Goal: Task Accomplishment & Management: Use online tool/utility

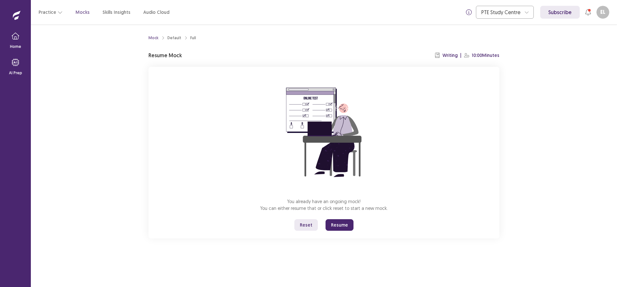
click at [330, 224] on button "Resume" at bounding box center [340, 225] width 28 height 12
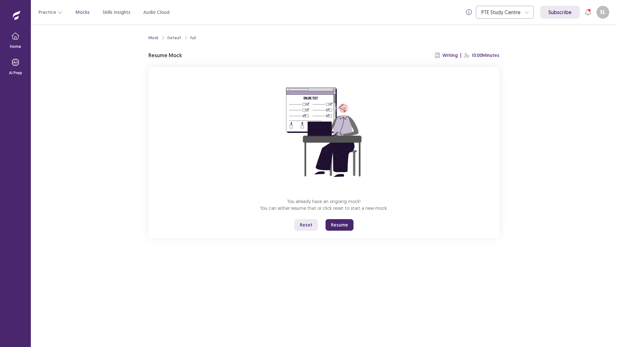
click at [301, 227] on button "Reset" at bounding box center [306, 225] width 23 height 12
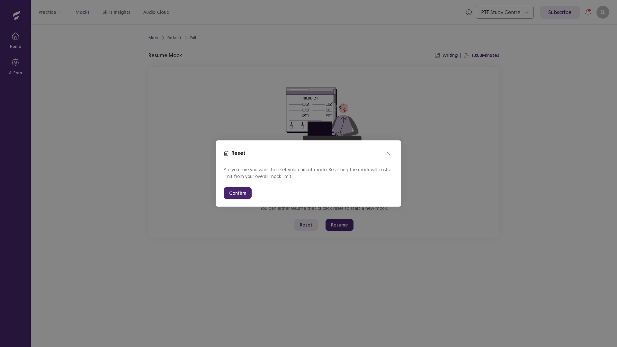
click at [239, 194] on button "Confirm" at bounding box center [238, 193] width 28 height 12
click at [239, 196] on button "Confirm" at bounding box center [238, 193] width 28 height 12
click at [242, 196] on button "Confirm" at bounding box center [238, 193] width 28 height 12
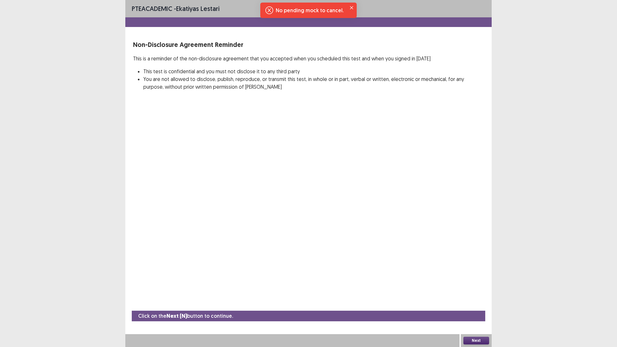
click at [482, 287] on button "Next" at bounding box center [477, 341] width 26 height 8
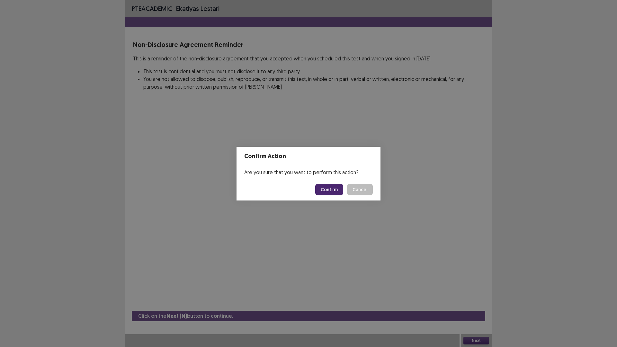
click at [338, 195] on button "Confirm" at bounding box center [329, 190] width 28 height 12
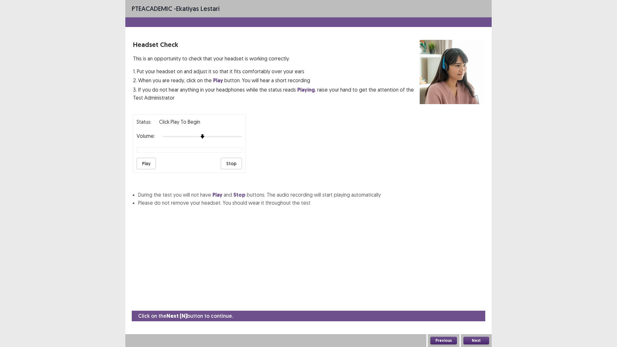
click at [148, 161] on button "Play" at bounding box center [146, 164] width 19 height 12
click at [209, 137] on div at bounding box center [202, 136] width 79 height 5
click at [148, 166] on button "Play" at bounding box center [146, 164] width 19 height 12
click at [139, 165] on button "Play" at bounding box center [146, 164] width 19 height 12
click at [482, 287] on button "Next" at bounding box center [477, 341] width 26 height 8
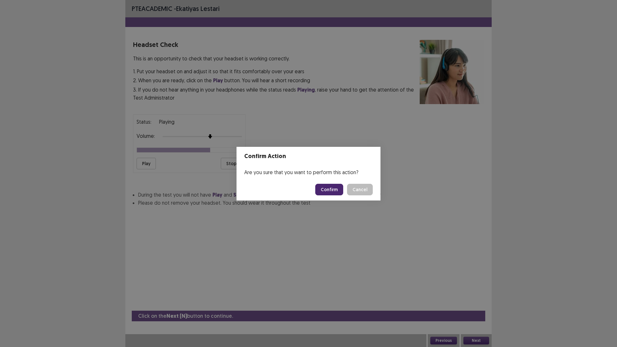
click at [334, 189] on button "Confirm" at bounding box center [329, 190] width 28 height 12
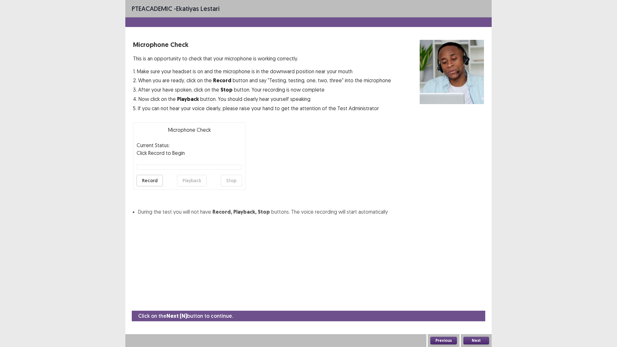
click at [155, 182] on button "Record" at bounding box center [150, 181] width 26 height 12
click at [232, 181] on button "Stop" at bounding box center [231, 181] width 21 height 12
click at [185, 178] on button "Playback" at bounding box center [192, 181] width 30 height 12
click at [491, 287] on div "Next" at bounding box center [476, 340] width 31 height 13
click at [489, 287] on button "Next" at bounding box center [477, 341] width 26 height 8
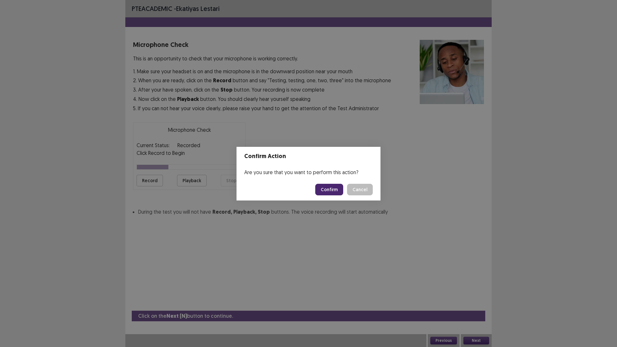
click at [328, 192] on button "Confirm" at bounding box center [329, 190] width 28 height 12
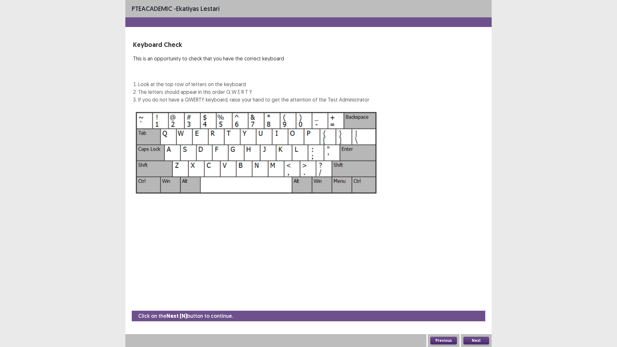
click at [479, 287] on div "Next" at bounding box center [476, 340] width 31 height 13
click at [479, 287] on button "Next" at bounding box center [477, 341] width 26 height 8
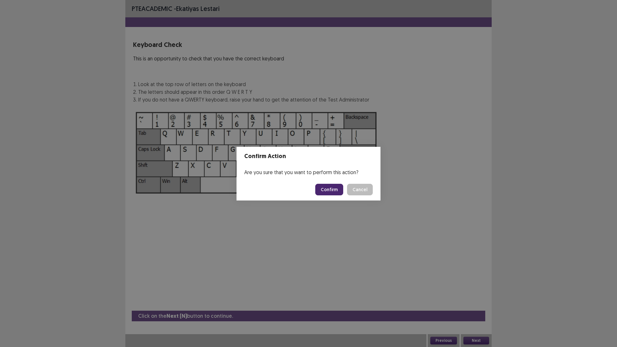
click at [324, 189] on button "Confirm" at bounding box center [329, 190] width 28 height 12
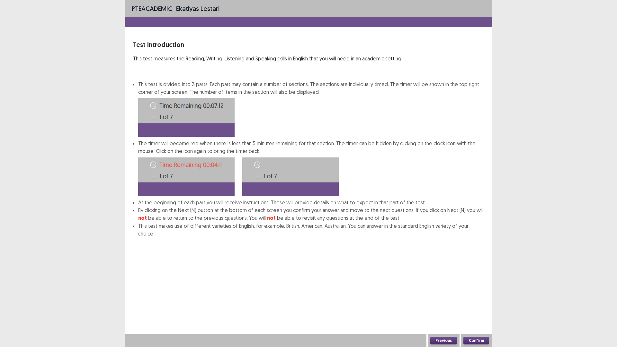
click at [475, 287] on button "Confirm" at bounding box center [477, 341] width 26 height 8
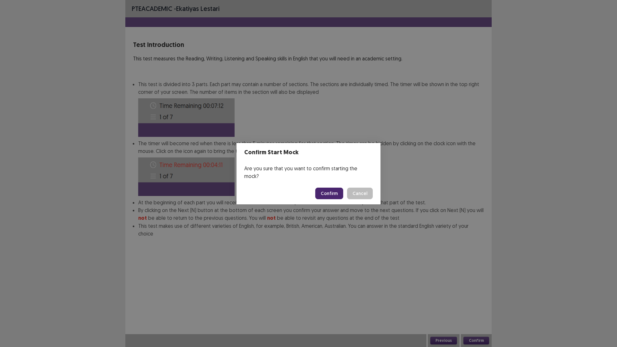
click at [323, 197] on footer "Confirm Cancel" at bounding box center [309, 194] width 144 height 22
click at [324, 191] on button "Confirm" at bounding box center [329, 194] width 28 height 12
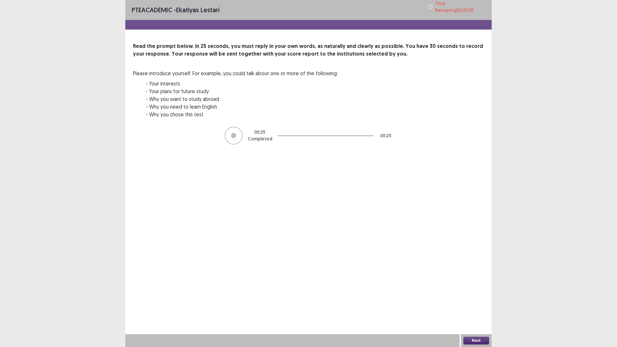
click at [484, 287] on button "Next" at bounding box center [477, 341] width 26 height 8
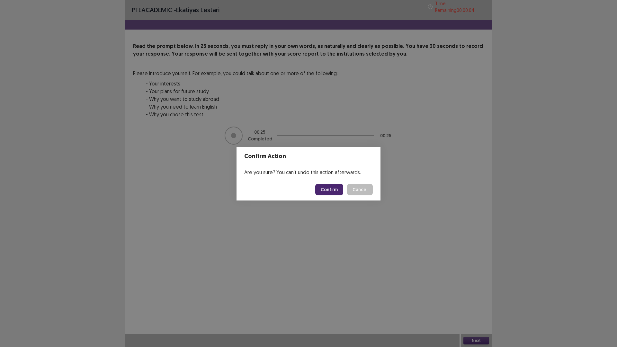
click at [326, 194] on button "Confirm" at bounding box center [329, 190] width 28 height 12
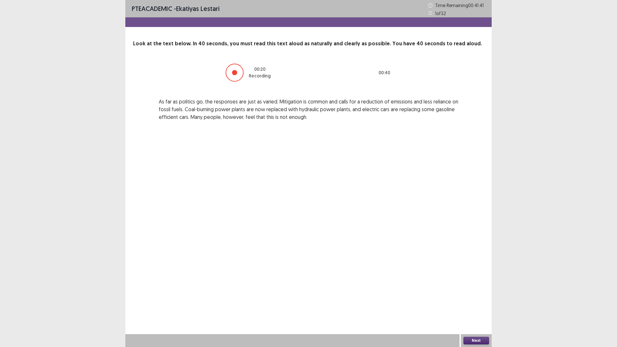
click at [471, 287] on div "Next" at bounding box center [476, 340] width 31 height 13
click at [470, 287] on div "Next" at bounding box center [476, 340] width 31 height 13
click at [471, 287] on button "Next" at bounding box center [477, 341] width 26 height 8
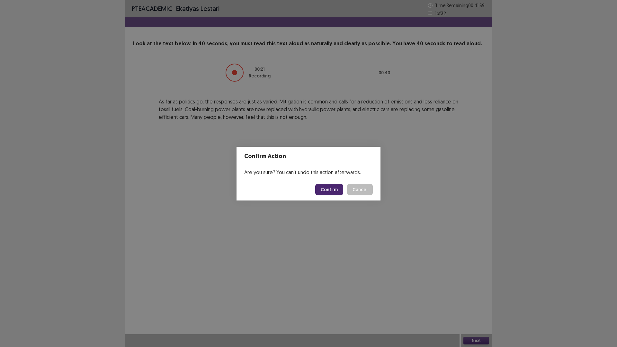
click at [333, 192] on button "Confirm" at bounding box center [329, 190] width 28 height 12
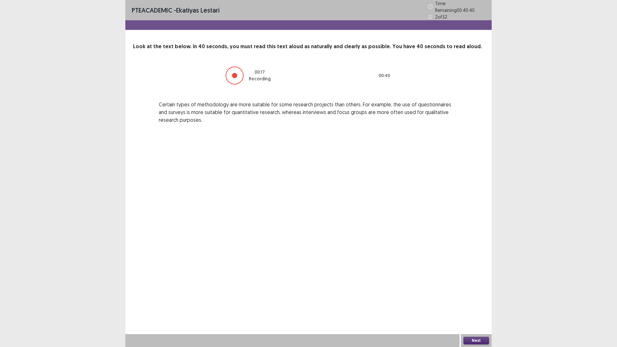
click at [485, 287] on button "Next" at bounding box center [477, 341] width 26 height 8
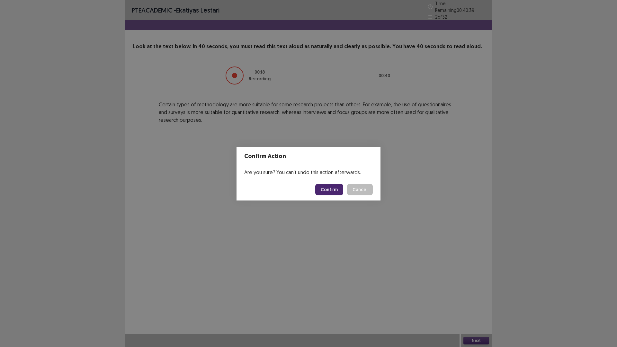
click at [320, 189] on button "Confirm" at bounding box center [329, 190] width 28 height 12
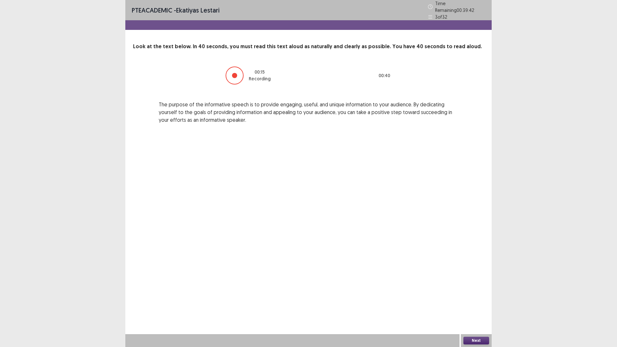
click at [483, 287] on button "Next" at bounding box center [477, 341] width 26 height 8
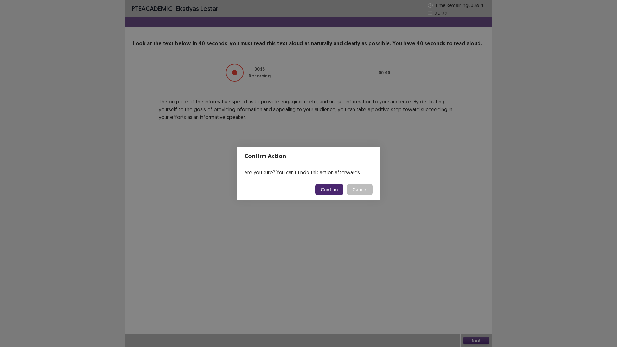
click at [338, 195] on button "Confirm" at bounding box center [329, 190] width 28 height 12
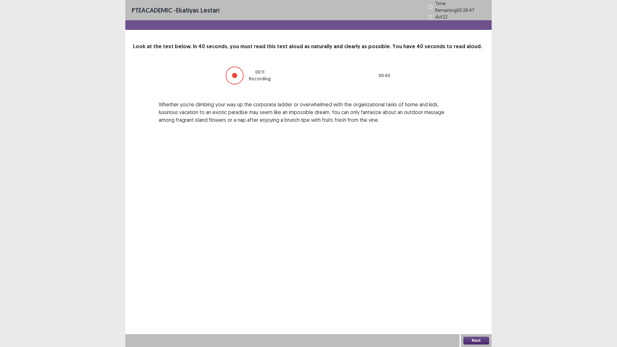
click at [473, 287] on div "PTE academic - Ekatiyas lestari Time Remaining 00 : 38 : 47 4 of 32 Look at the…" at bounding box center [308, 173] width 367 height 347
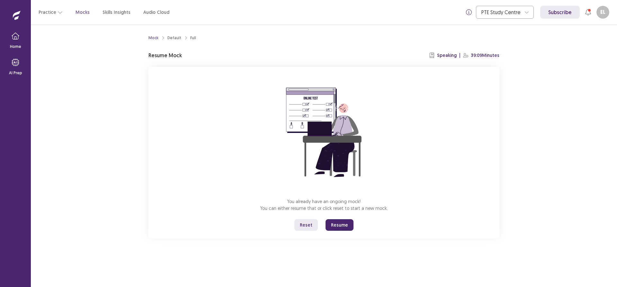
click at [301, 227] on button "Reset" at bounding box center [306, 225] width 23 height 12
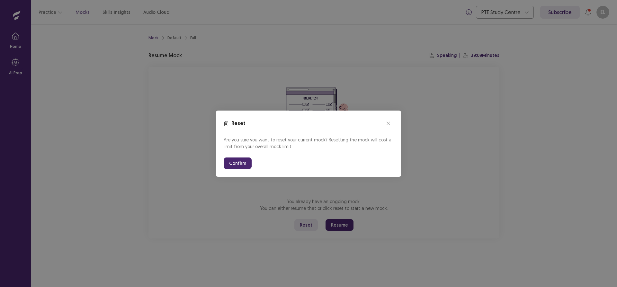
click at [242, 164] on button "Confirm" at bounding box center [238, 164] width 28 height 12
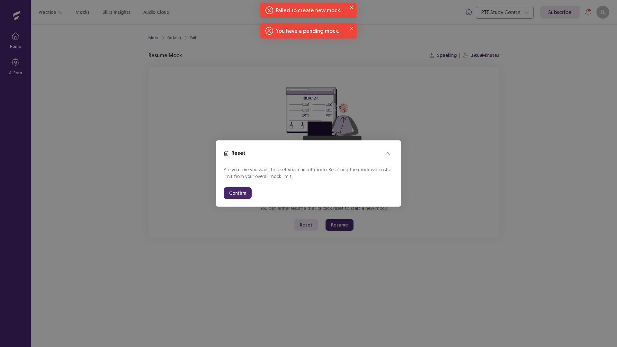
click at [242, 196] on button "Confirm" at bounding box center [238, 193] width 28 height 12
click at [388, 149] on button "close" at bounding box center [388, 153] width 10 height 10
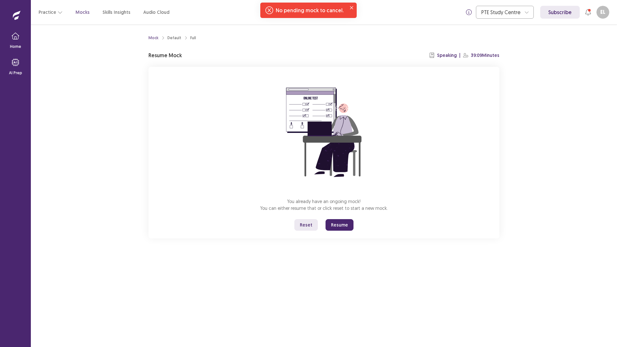
click at [310, 231] on button "Reset" at bounding box center [306, 225] width 23 height 12
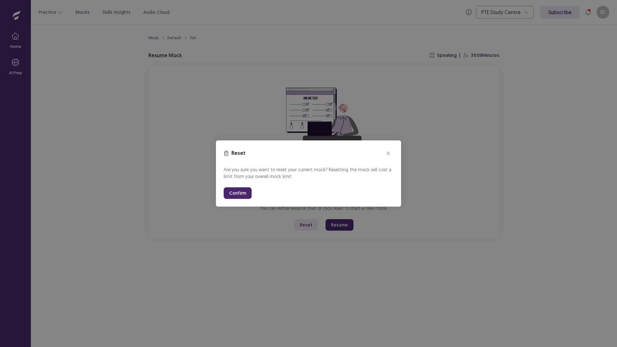
click at [242, 192] on button "Confirm" at bounding box center [238, 193] width 28 height 12
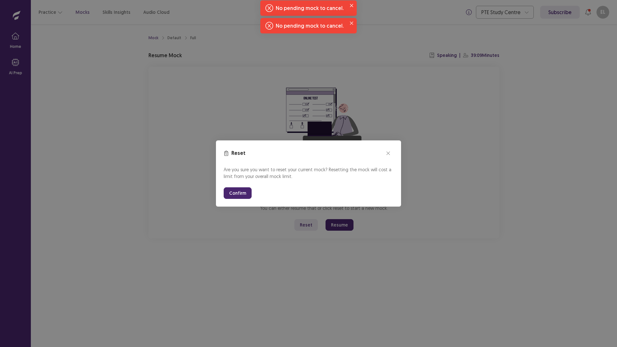
click at [242, 192] on button "Confirm" at bounding box center [238, 193] width 28 height 12
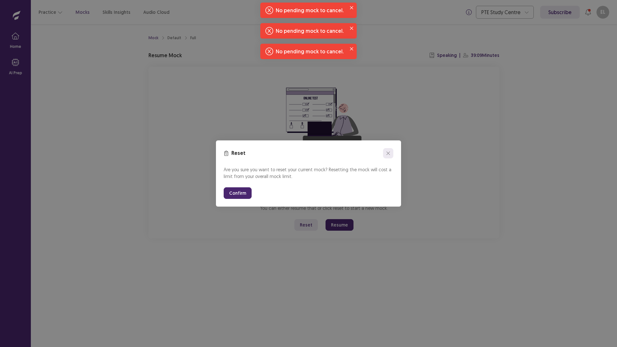
click at [392, 154] on button "close" at bounding box center [388, 153] width 10 height 10
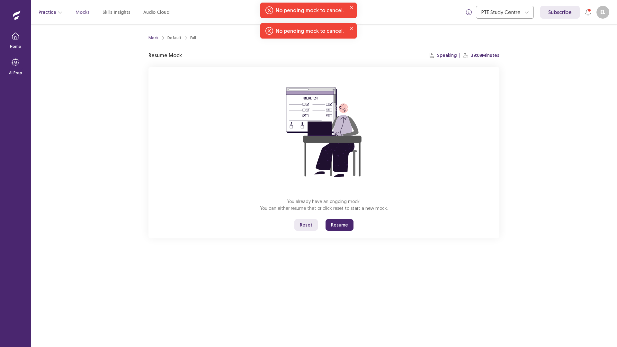
click at [53, 14] on button "Practice" at bounding box center [51, 12] width 24 height 12
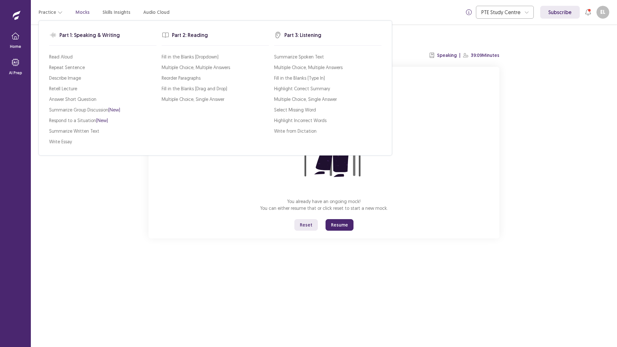
click at [72, 8] on div "Practice Mocks Skills Insights Audio Cloud" at bounding box center [104, 12] width 131 height 12
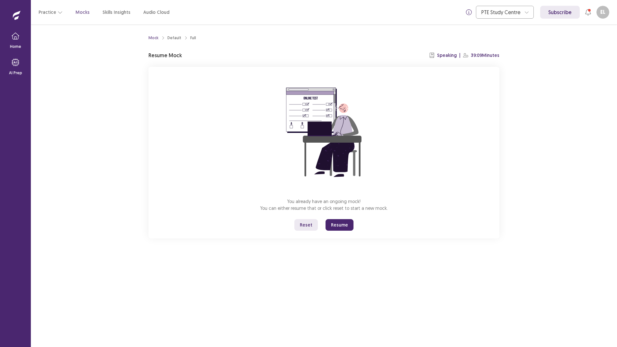
click at [81, 14] on p "Mocks" at bounding box center [83, 12] width 14 height 7
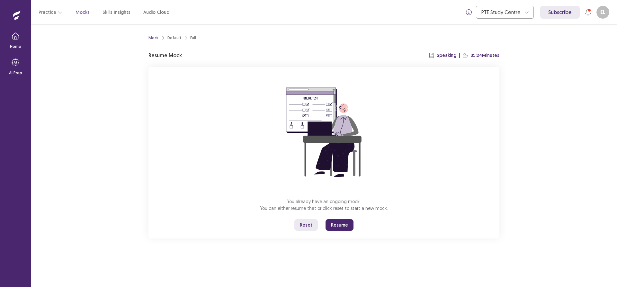
click at [304, 224] on button "Reset" at bounding box center [306, 225] width 23 height 12
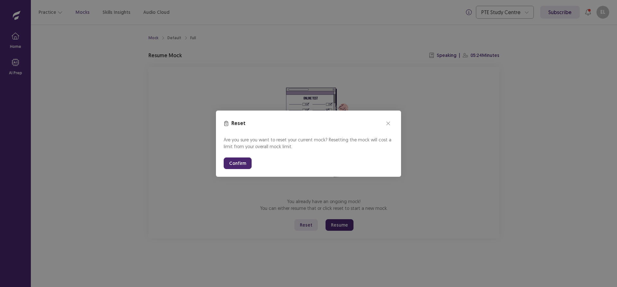
click at [225, 164] on button "Confirm" at bounding box center [238, 164] width 28 height 12
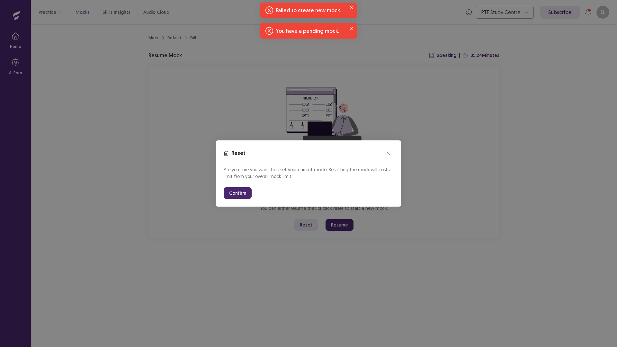
click at [348, 229] on div "Reset Are you sure you want to reset your current mock? Resetting the mock will…" at bounding box center [308, 173] width 617 height 347
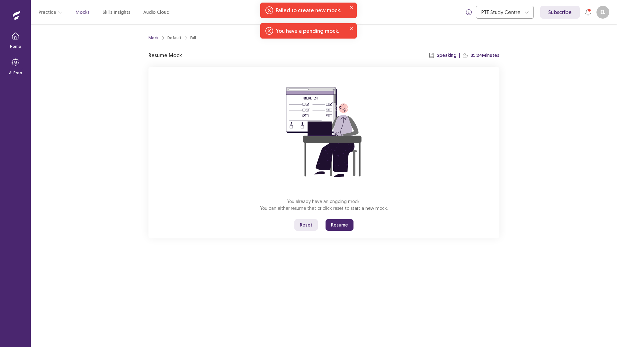
click at [348, 229] on button "Resume" at bounding box center [340, 225] width 28 height 12
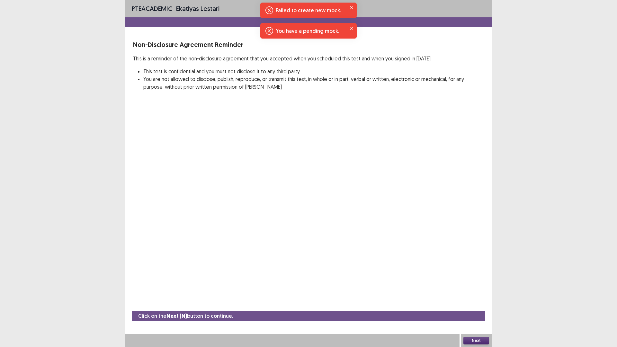
click at [487, 287] on button "Next" at bounding box center [477, 341] width 26 height 8
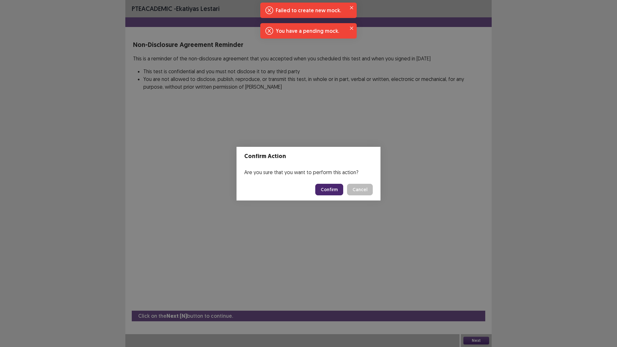
click at [333, 192] on button "Confirm" at bounding box center [329, 190] width 28 height 12
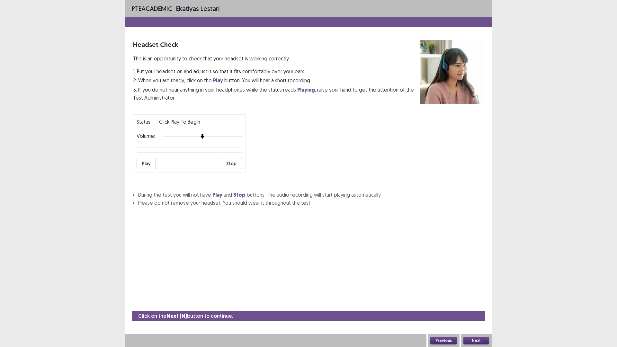
click at [470, 287] on button "Next" at bounding box center [477, 341] width 26 height 8
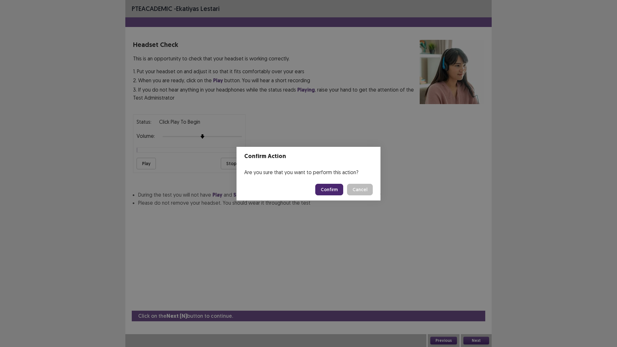
click at [334, 195] on button "Confirm" at bounding box center [329, 190] width 28 height 12
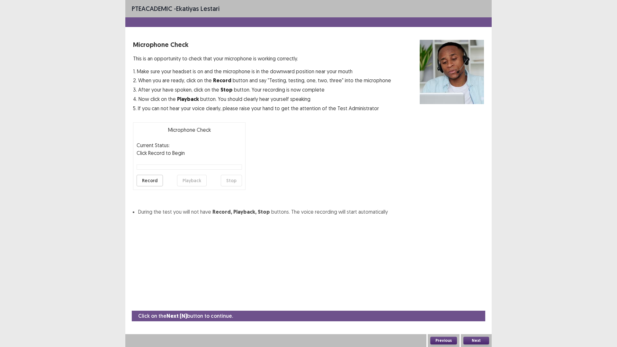
click at [144, 182] on button "Record" at bounding box center [150, 181] width 26 height 12
click at [225, 182] on button "Stop" at bounding box center [231, 181] width 21 height 12
click at [198, 184] on button "Playback" at bounding box center [192, 181] width 30 height 12
click at [487, 287] on button "Next" at bounding box center [477, 341] width 26 height 8
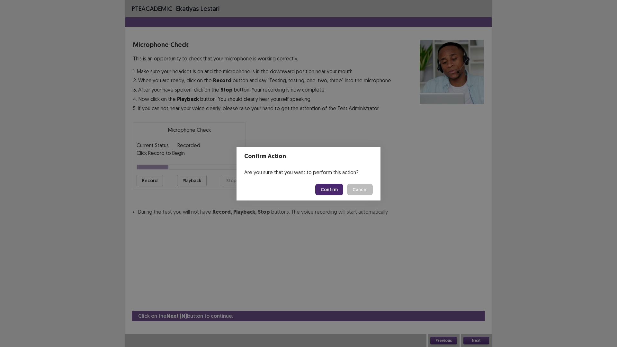
click at [331, 190] on button "Confirm" at bounding box center [329, 190] width 28 height 12
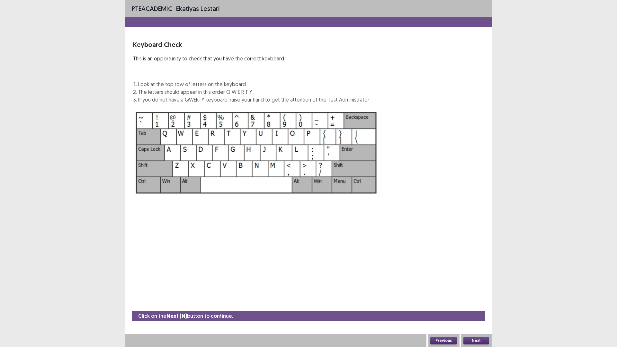
click at [471, 287] on button "Next" at bounding box center [477, 341] width 26 height 8
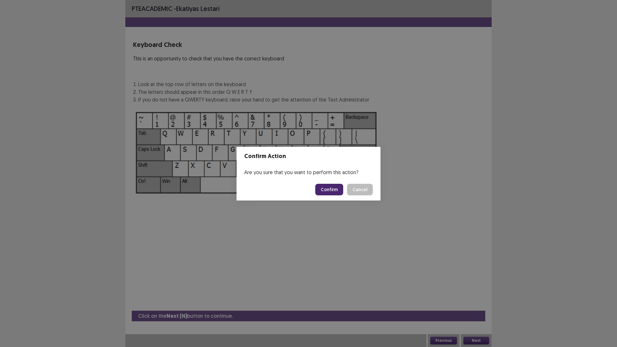
click at [340, 194] on button "Confirm" at bounding box center [329, 190] width 28 height 12
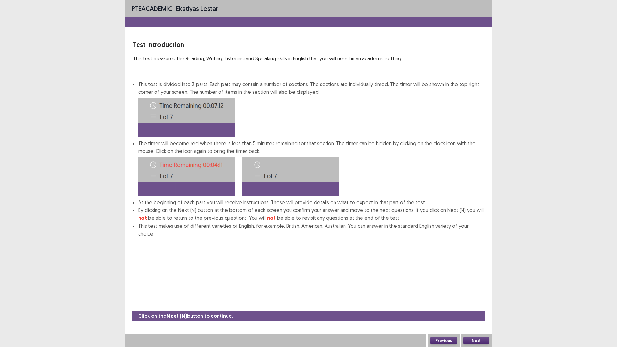
click at [484, 287] on button "Next" at bounding box center [477, 341] width 26 height 8
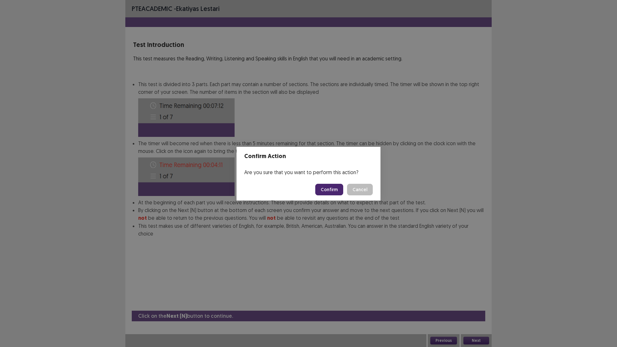
click at [340, 190] on button "Confirm" at bounding box center [329, 190] width 28 height 12
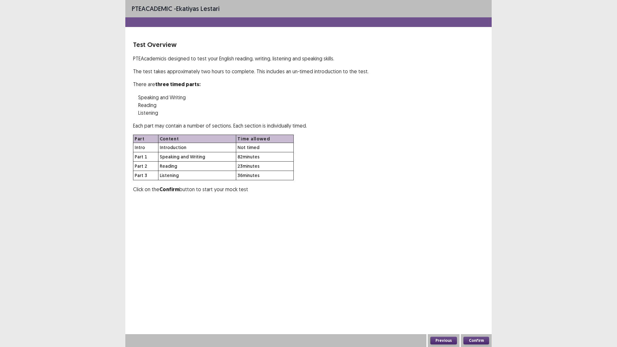
click at [471, 287] on button "Confirm" at bounding box center [477, 341] width 26 height 8
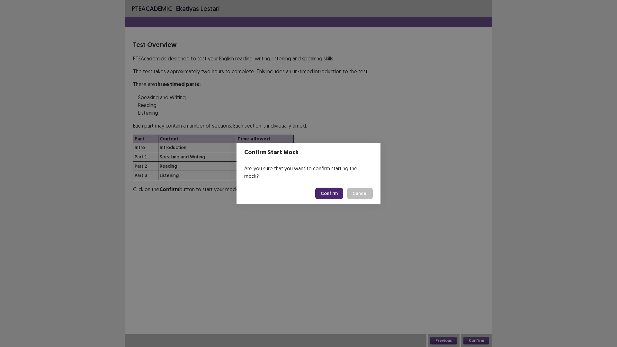
click at [325, 188] on button "Confirm" at bounding box center [329, 194] width 28 height 12
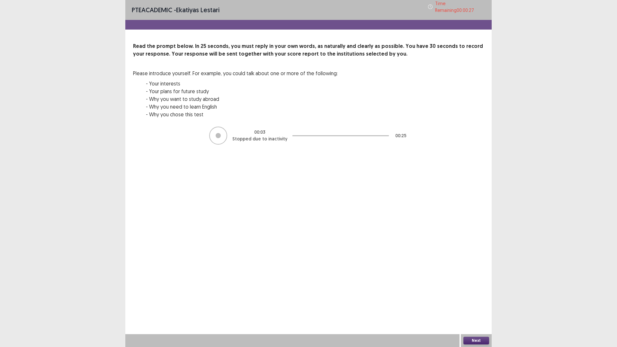
click at [481, 287] on button "Next" at bounding box center [477, 341] width 26 height 8
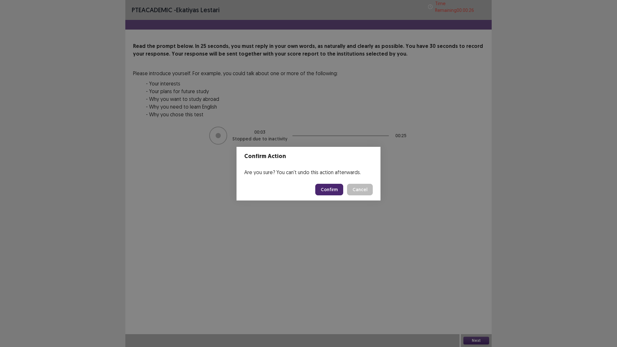
click at [325, 189] on button "Confirm" at bounding box center [329, 190] width 28 height 12
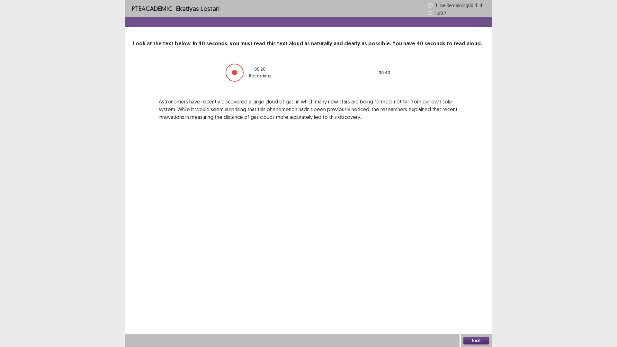
click at [480, 287] on button "Next" at bounding box center [477, 341] width 26 height 8
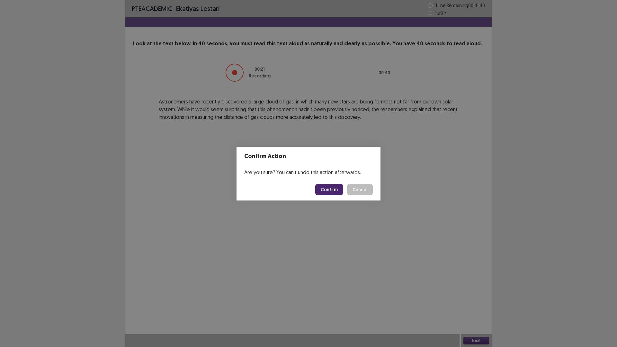
click at [326, 187] on button "Confirm" at bounding box center [329, 190] width 28 height 12
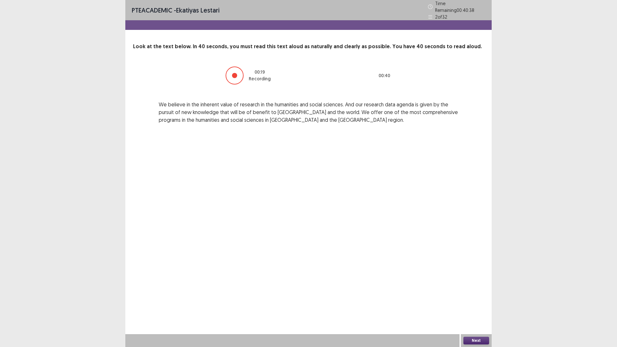
click at [476, 287] on button "Next" at bounding box center [477, 341] width 26 height 8
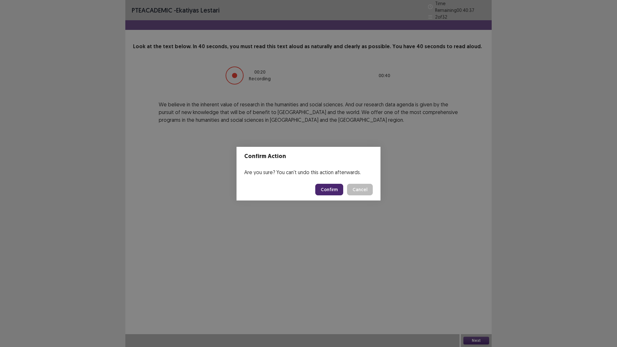
click at [326, 189] on button "Confirm" at bounding box center [329, 190] width 28 height 12
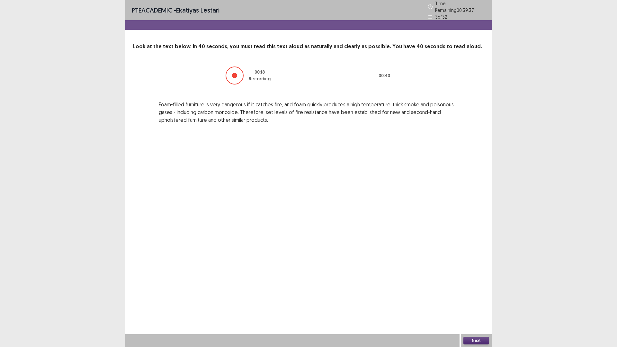
click at [480, 287] on button "Next" at bounding box center [477, 341] width 26 height 8
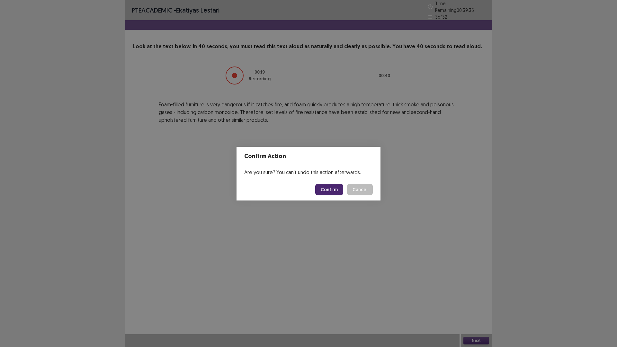
click at [328, 185] on button "Confirm" at bounding box center [329, 190] width 28 height 12
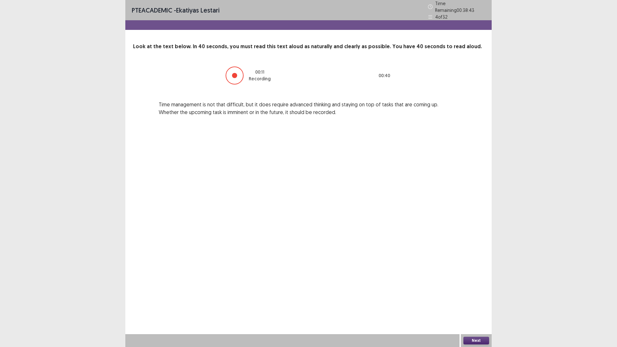
click at [480, 287] on button "Next" at bounding box center [477, 341] width 26 height 8
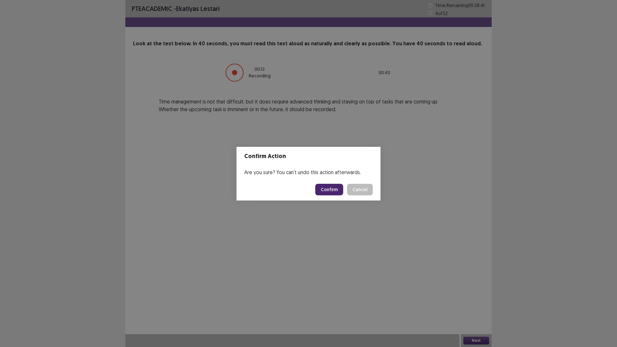
click at [334, 194] on button "Confirm" at bounding box center [329, 190] width 28 height 12
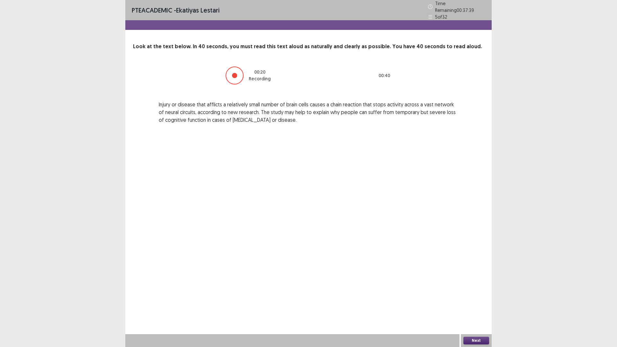
click at [478, 287] on button "Next" at bounding box center [477, 341] width 26 height 8
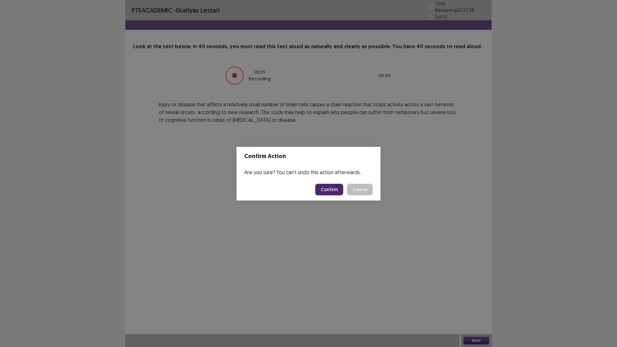
click at [341, 191] on button "Confirm" at bounding box center [329, 190] width 28 height 12
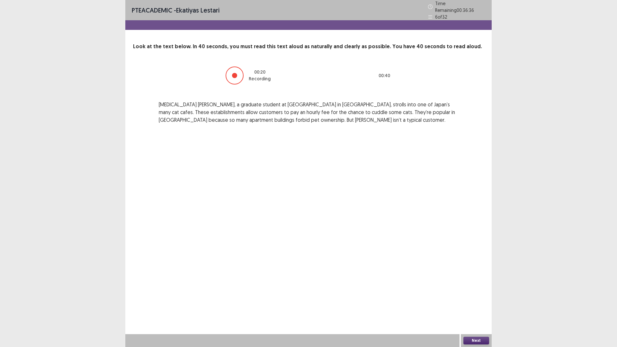
click at [477, 287] on button "Next" at bounding box center [477, 341] width 26 height 8
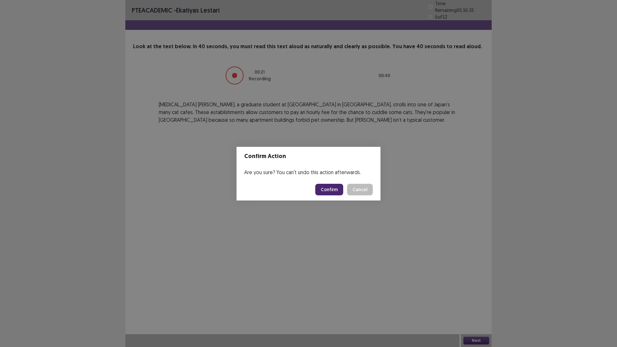
click at [325, 186] on button "Confirm" at bounding box center [329, 190] width 28 height 12
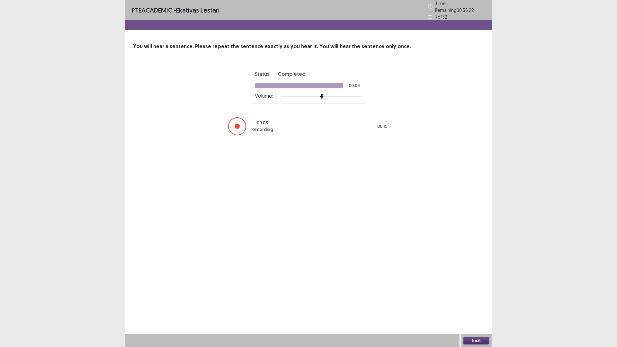
click at [478, 287] on button "Next" at bounding box center [477, 341] width 26 height 8
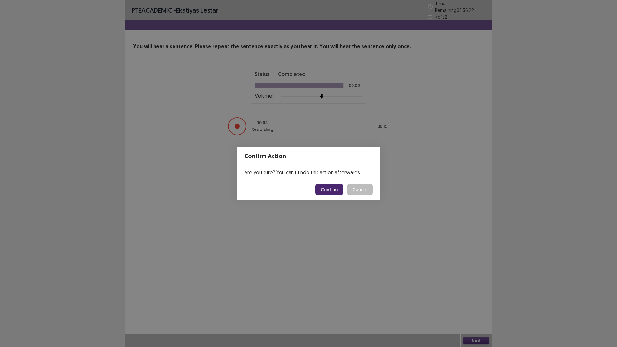
click at [333, 191] on button "Confirm" at bounding box center [329, 190] width 28 height 12
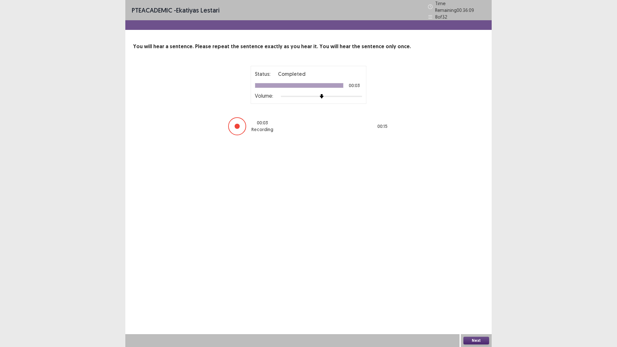
click at [477, 287] on button "Next" at bounding box center [477, 341] width 26 height 8
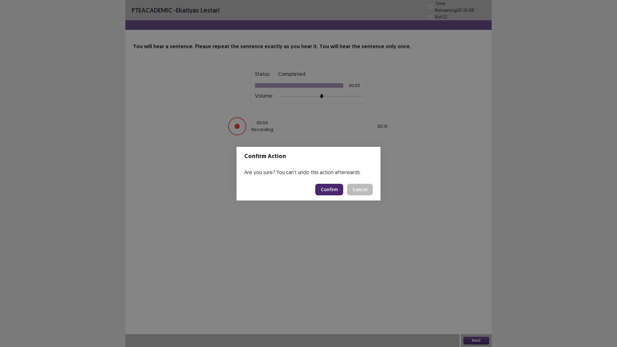
click at [328, 191] on button "Confirm" at bounding box center [329, 190] width 28 height 12
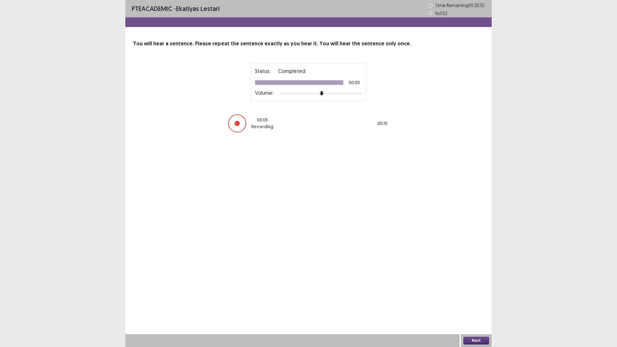
click at [467, 287] on button "Next" at bounding box center [477, 341] width 26 height 8
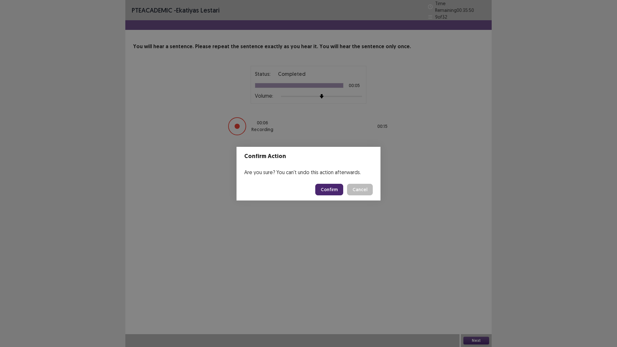
click at [323, 192] on button "Confirm" at bounding box center [329, 190] width 28 height 12
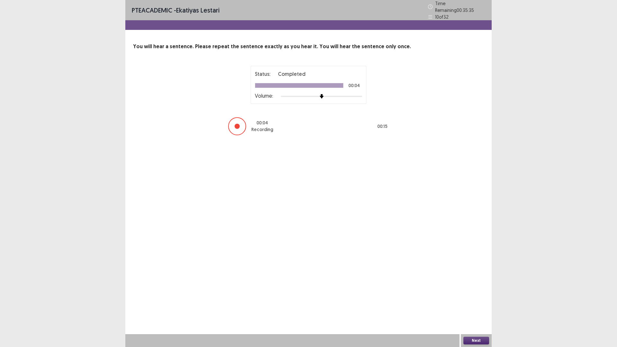
click at [484, 287] on button "Next" at bounding box center [477, 341] width 26 height 8
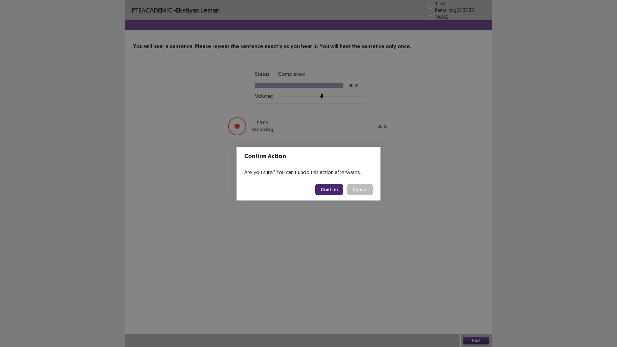
click at [338, 190] on button "Confirm" at bounding box center [329, 190] width 28 height 12
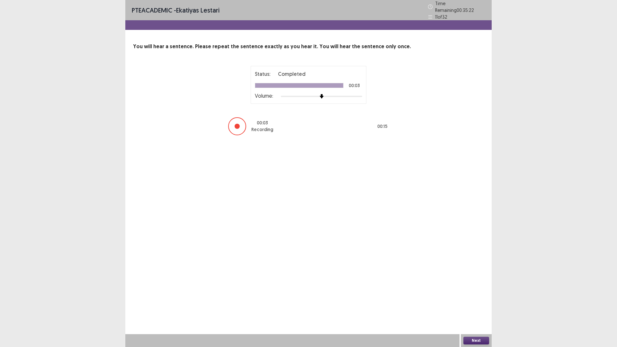
click at [480, 287] on button "Next" at bounding box center [477, 341] width 26 height 8
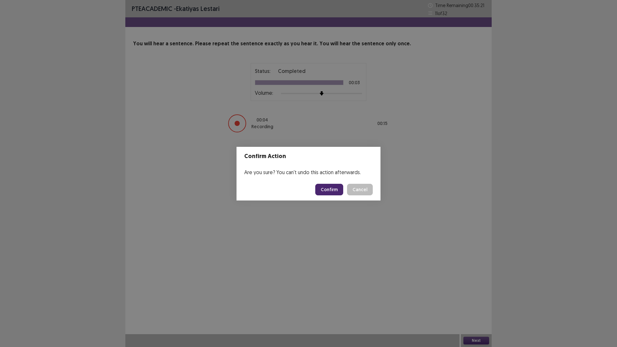
click at [338, 193] on button "Confirm" at bounding box center [329, 190] width 28 height 12
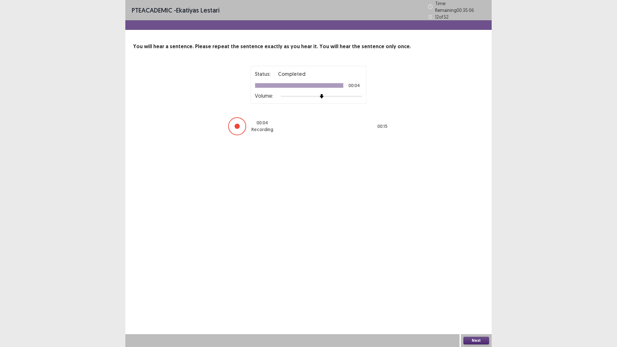
click at [471, 287] on button "Next" at bounding box center [477, 341] width 26 height 8
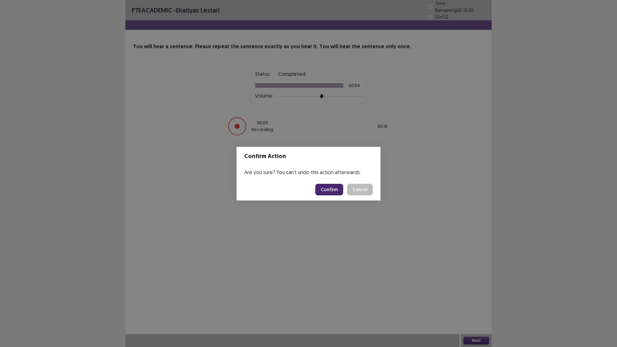
click at [329, 196] on footer "Confirm Cancel" at bounding box center [309, 190] width 144 height 22
click at [332, 191] on button "Confirm" at bounding box center [329, 190] width 28 height 12
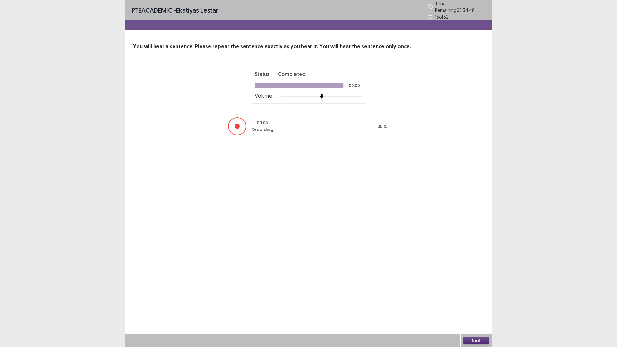
click at [470, 287] on button "Next" at bounding box center [477, 341] width 26 height 8
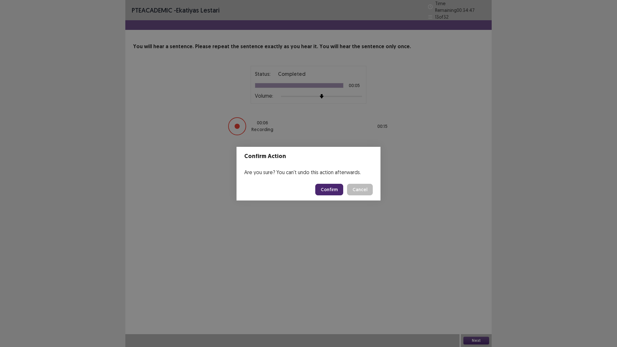
click at [336, 193] on button "Confirm" at bounding box center [329, 190] width 28 height 12
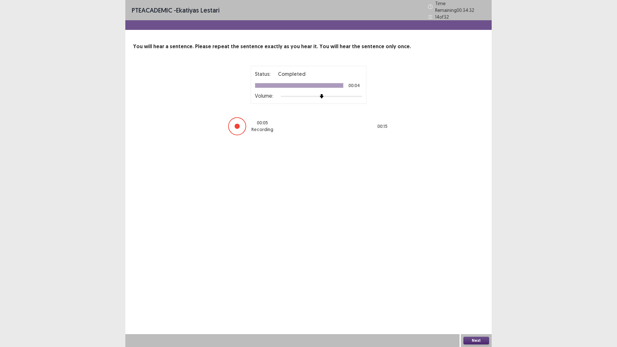
click at [474, 287] on button "Next" at bounding box center [477, 341] width 26 height 8
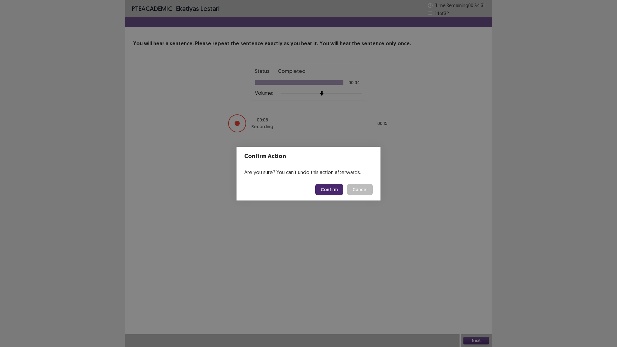
click at [326, 191] on button "Confirm" at bounding box center [329, 190] width 28 height 12
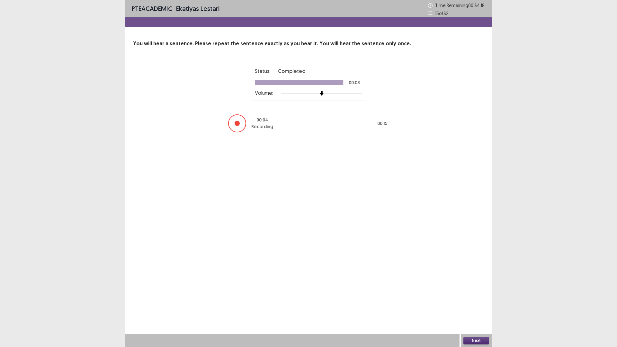
click at [486, 287] on button "Next" at bounding box center [477, 341] width 26 height 8
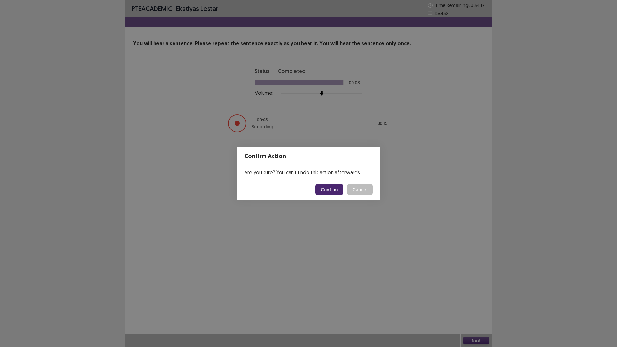
click at [329, 189] on button "Confirm" at bounding box center [329, 190] width 28 height 12
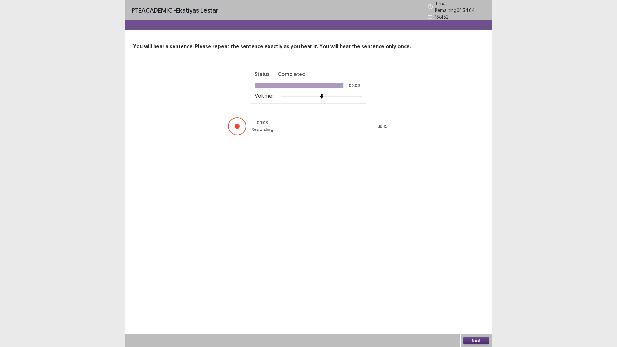
click at [481, 287] on button "Next" at bounding box center [477, 341] width 26 height 8
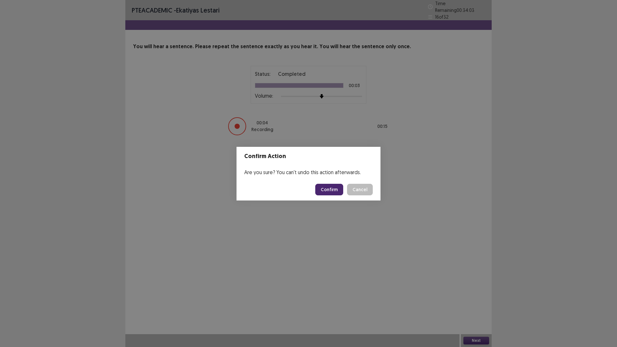
click at [334, 193] on button "Confirm" at bounding box center [329, 190] width 28 height 12
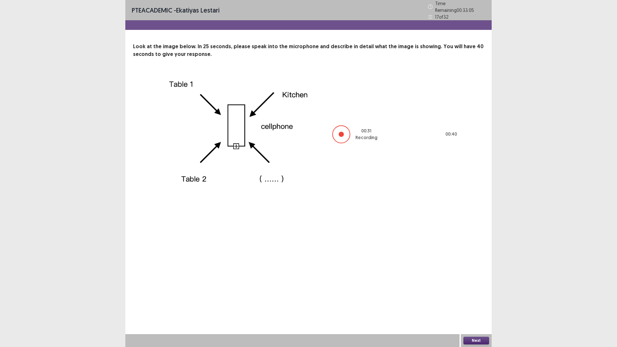
click at [482, 287] on button "Next" at bounding box center [477, 341] width 26 height 8
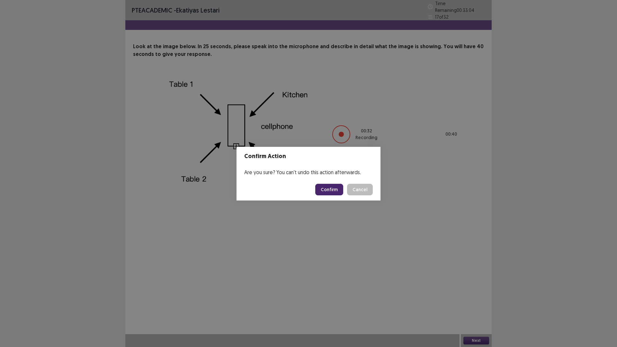
click at [333, 193] on button "Confirm" at bounding box center [329, 190] width 28 height 12
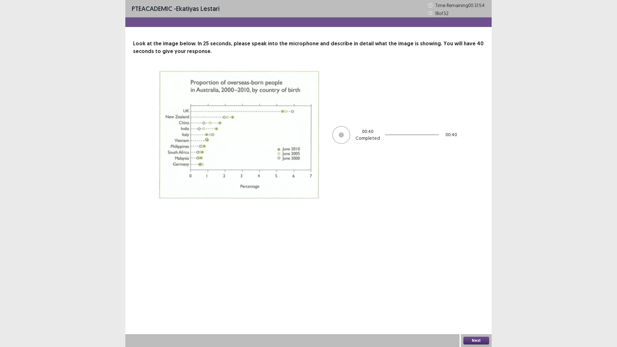
click at [475, 287] on button "Next" at bounding box center [477, 341] width 26 height 8
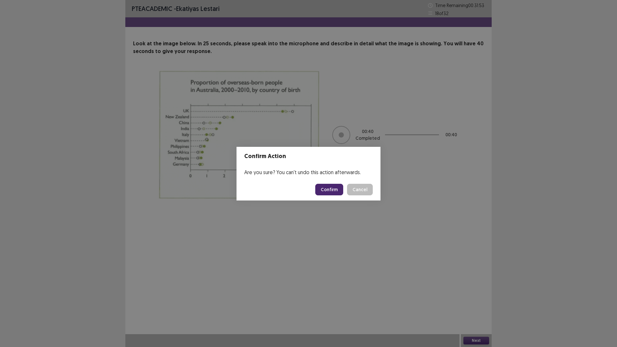
click at [325, 187] on button "Confirm" at bounding box center [329, 190] width 28 height 12
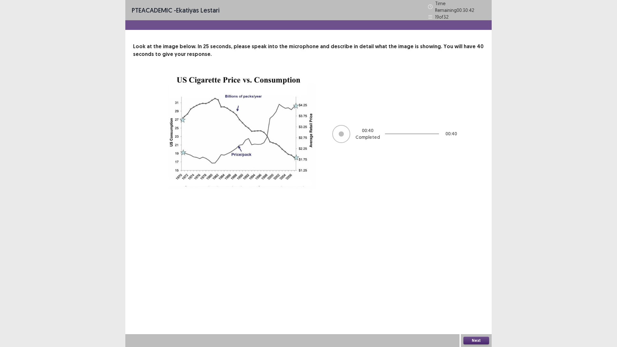
click at [474, 287] on button "Next" at bounding box center [477, 341] width 26 height 8
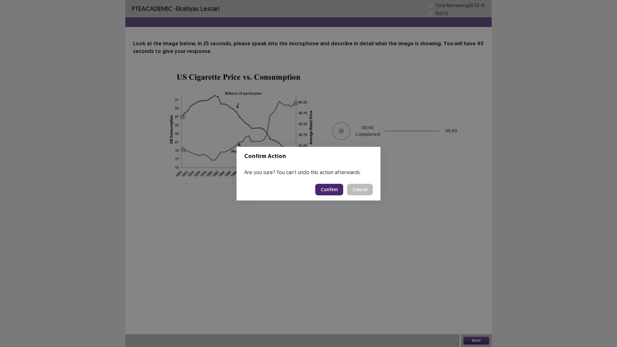
click at [336, 187] on button "Confirm" at bounding box center [329, 190] width 28 height 12
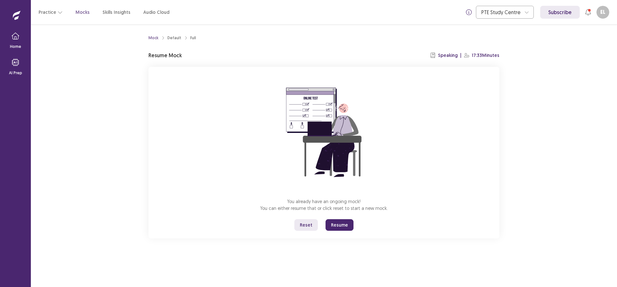
click at [83, 10] on p "Mocks" at bounding box center [83, 12] width 14 height 7
